Goal: Task Accomplishment & Management: Manage account settings

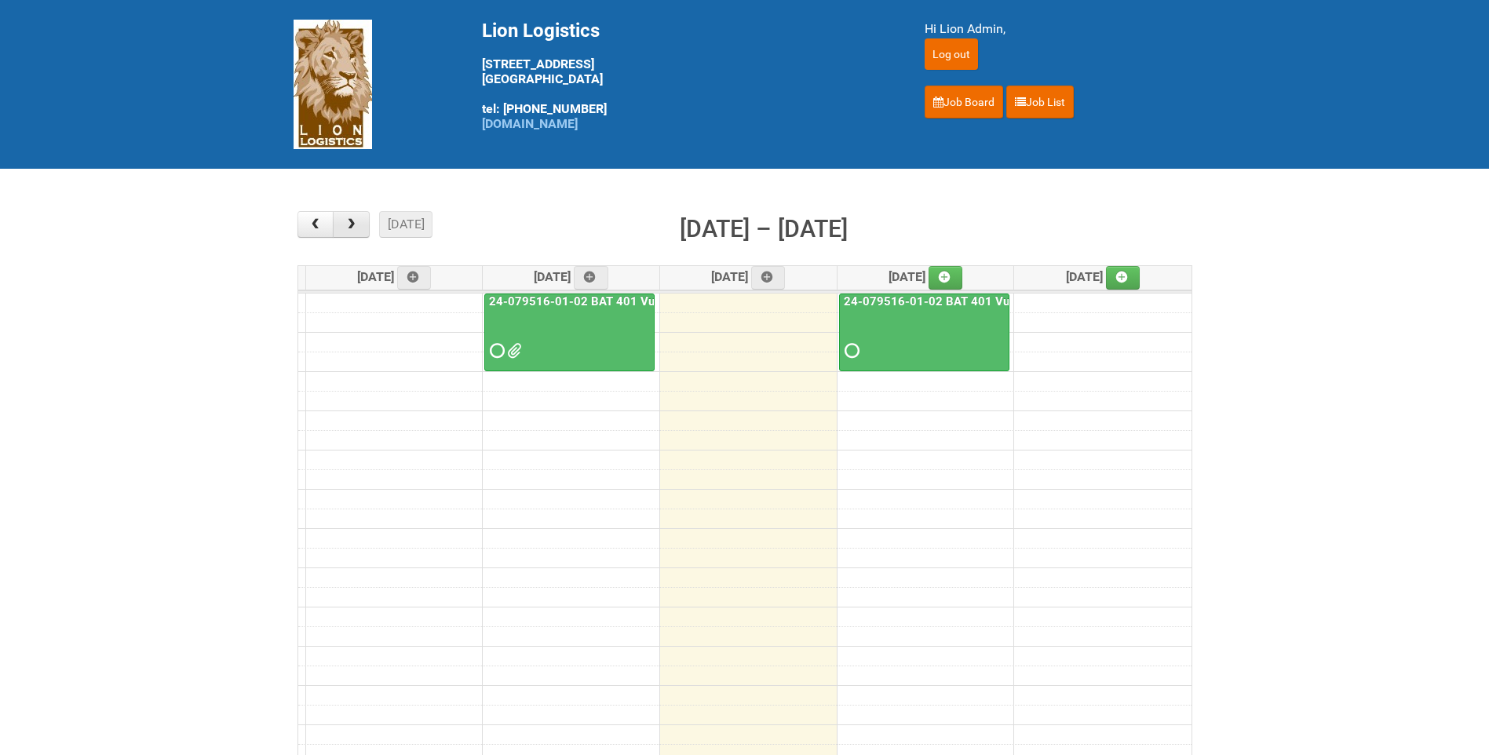
click at [354, 234] on button "button" at bounding box center [351, 224] width 37 height 27
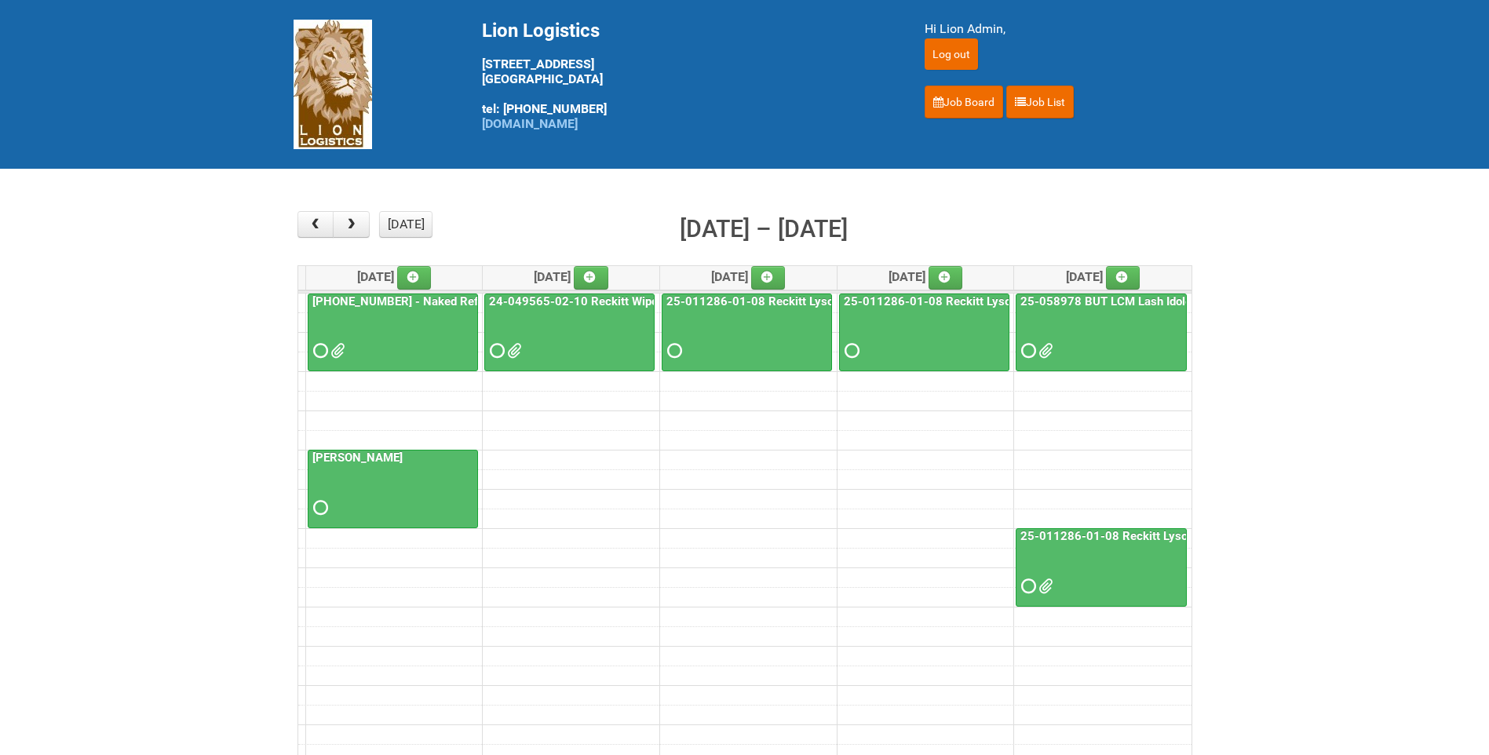
click at [339, 347] on span at bounding box center [335, 350] width 11 height 11
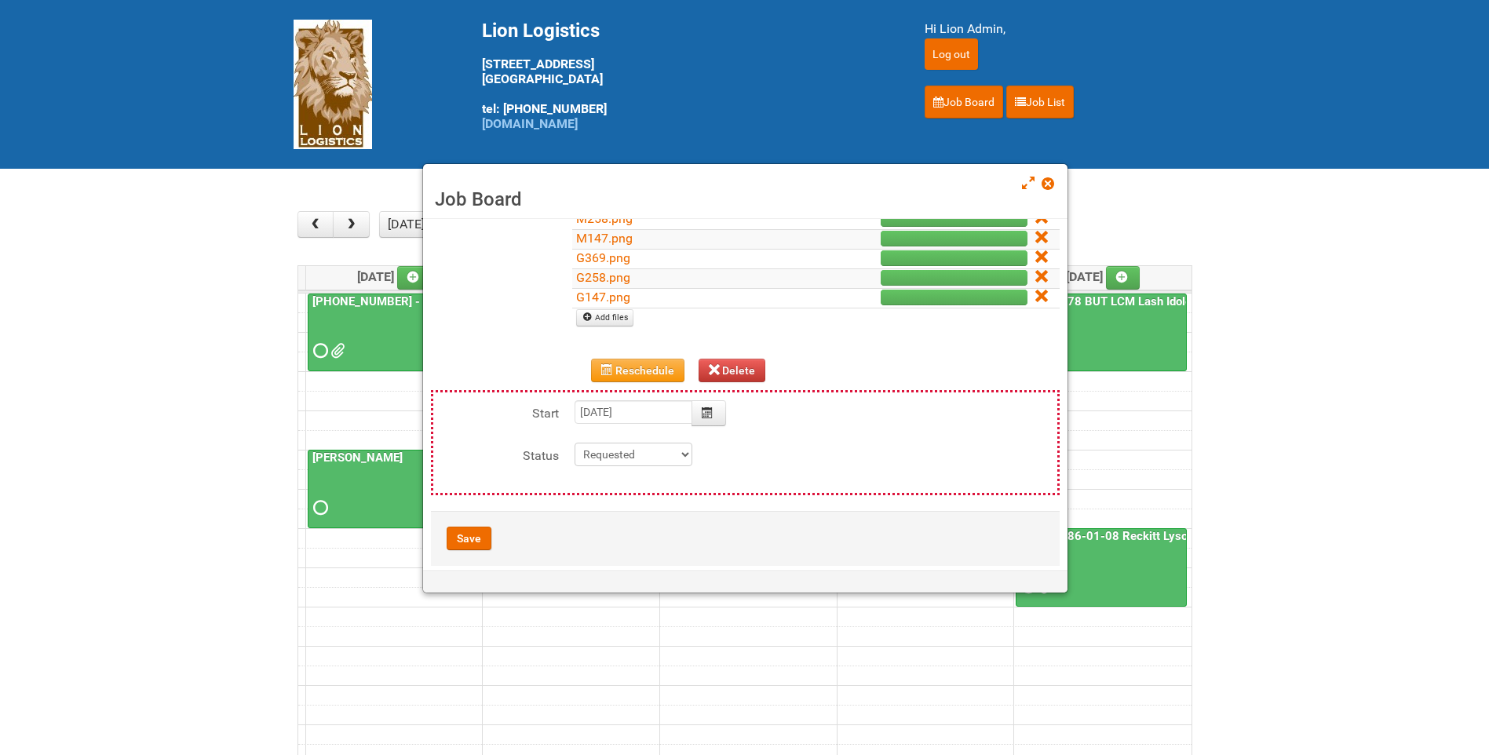
scroll to position [471, 0]
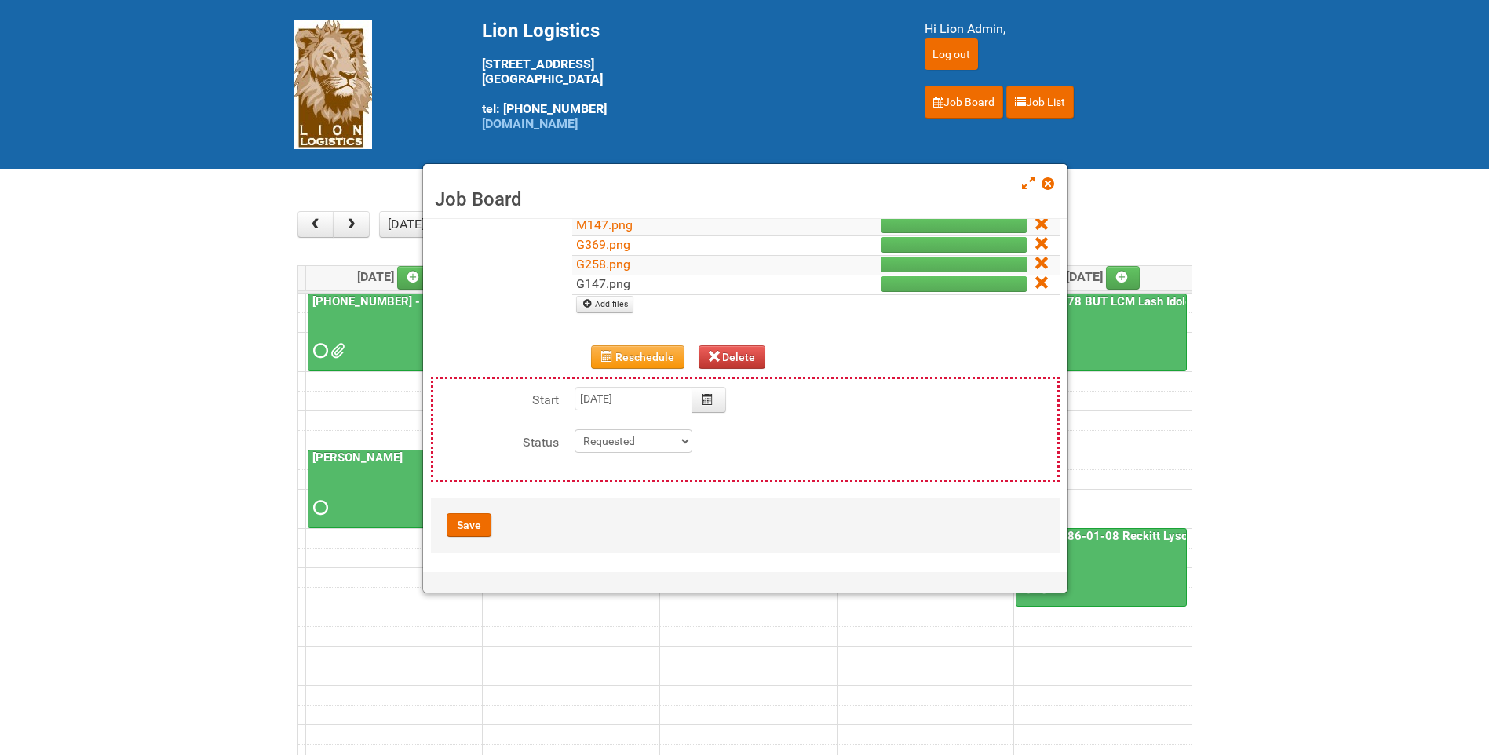
click at [611, 286] on link "G147.png" at bounding box center [603, 283] width 54 height 15
click at [1048, 184] on span at bounding box center [1046, 183] width 11 height 11
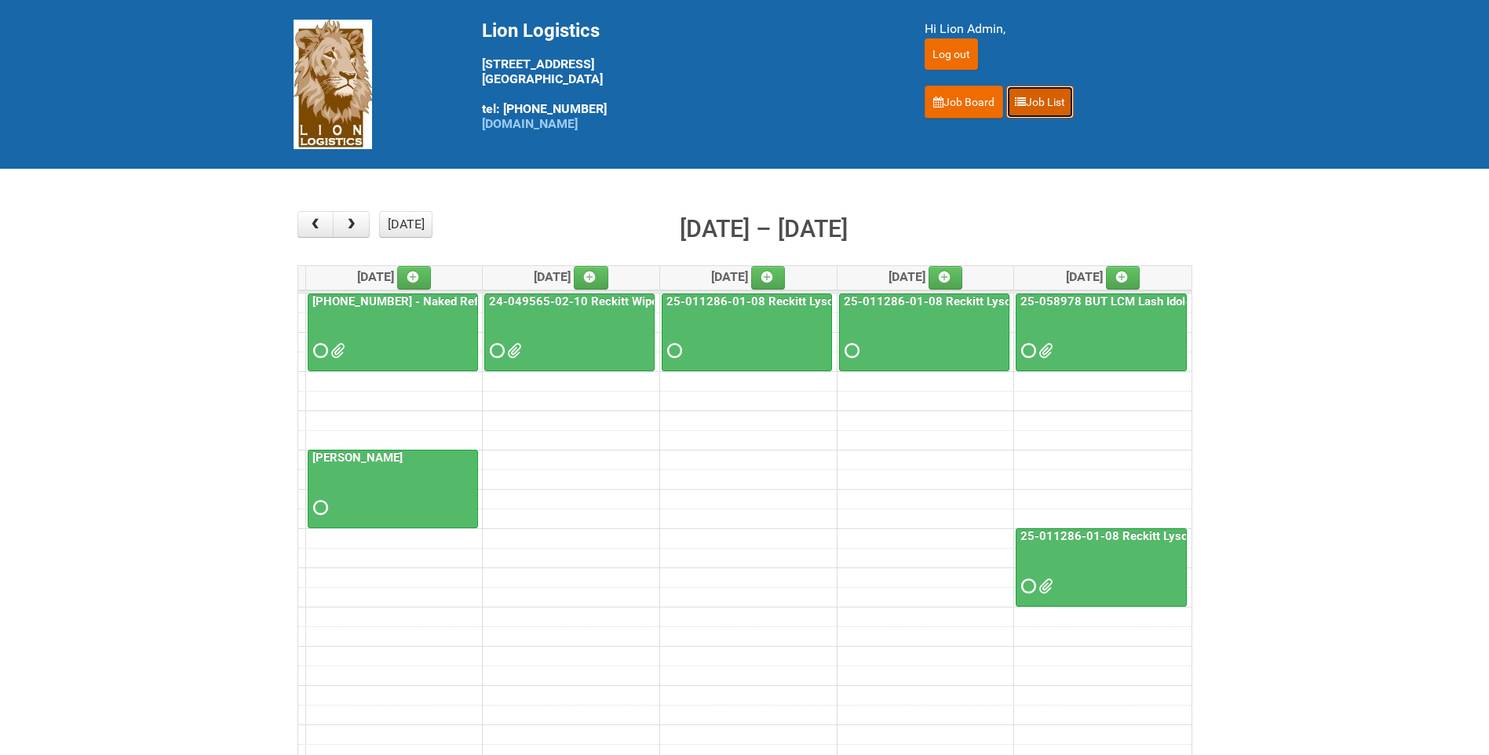
click at [1051, 93] on link "Job List" at bounding box center [1039, 102] width 67 height 33
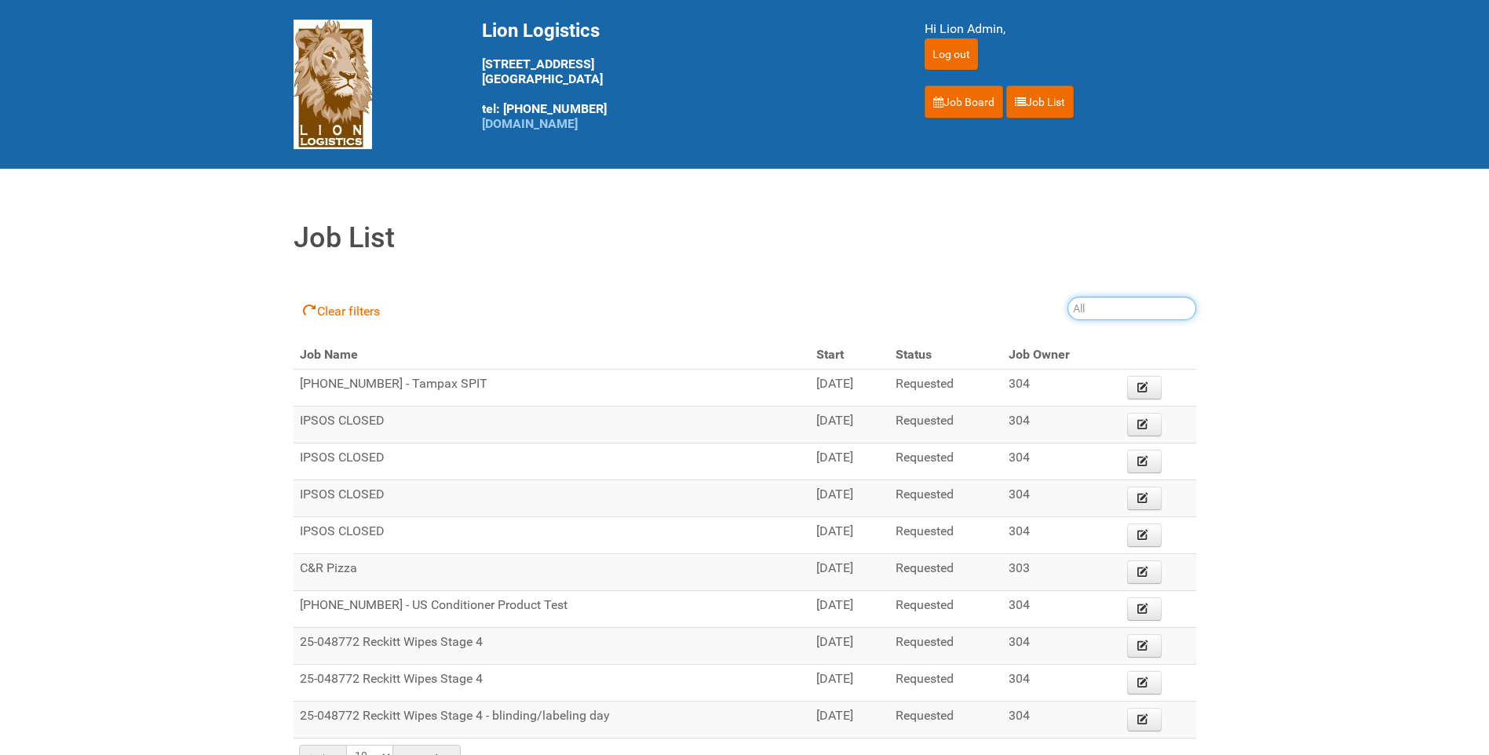
click at [1103, 310] on input "search" at bounding box center [1131, 309] width 129 height 24
type input "24-079516-01-02"
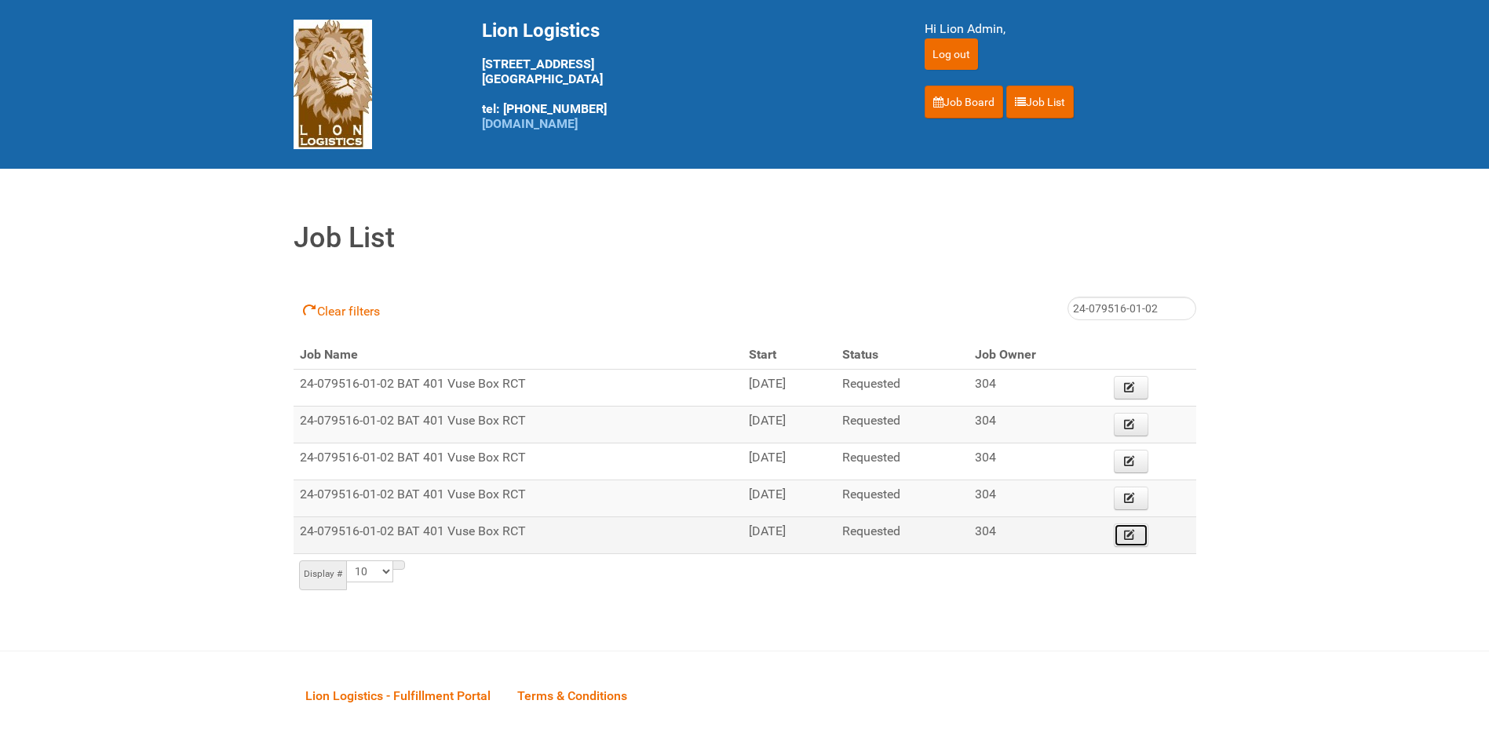
click at [1144, 542] on link "Edit" at bounding box center [1131, 535] width 35 height 24
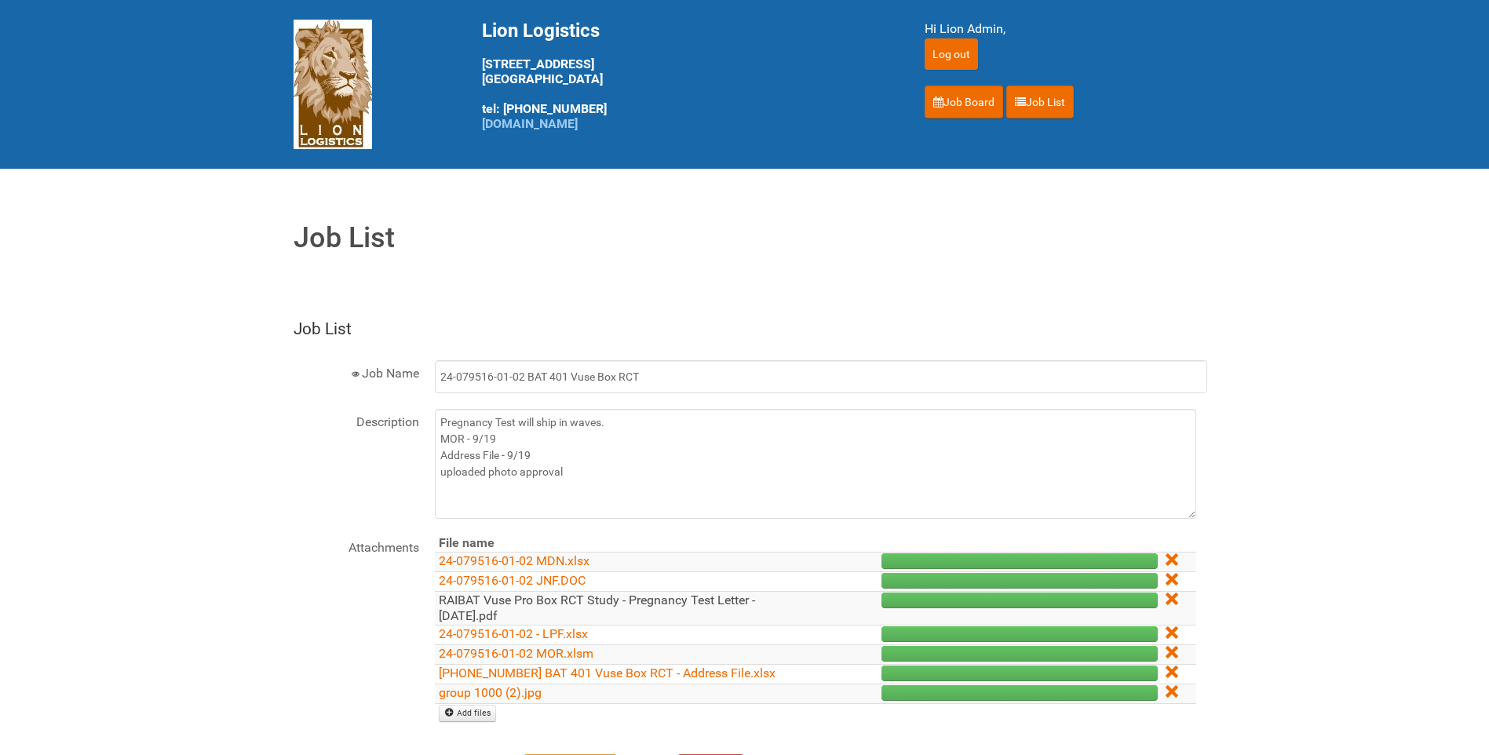
click at [667, 601] on link "RAIBAT Vuse Pro Box RCT Study - Pregnancy Test Letter - [DATE].pdf" at bounding box center [597, 608] width 316 height 31
